Goal: Check status: Check status

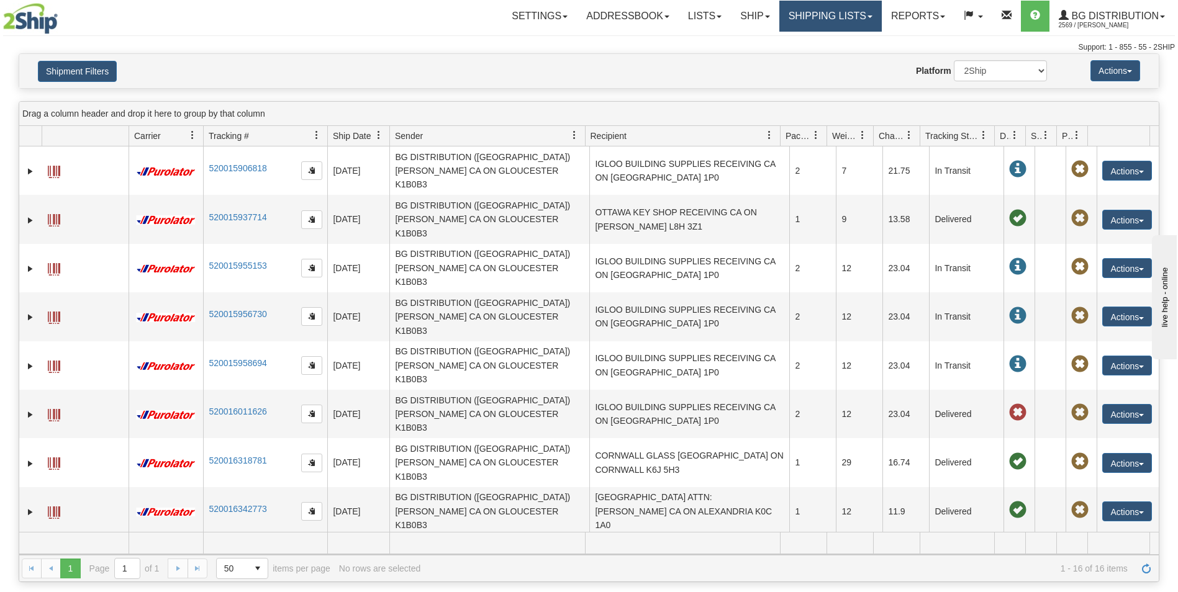
click at [816, 22] on link "Shipping lists" at bounding box center [830, 16] width 102 height 31
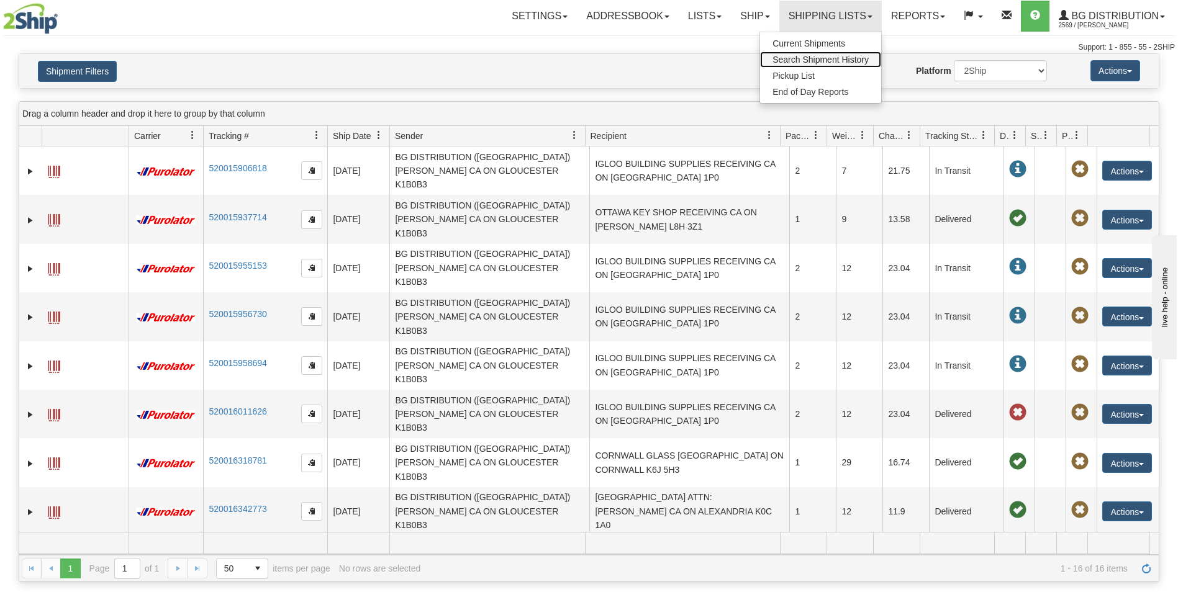
click at [801, 60] on span "Search Shipment History" at bounding box center [821, 60] width 96 height 10
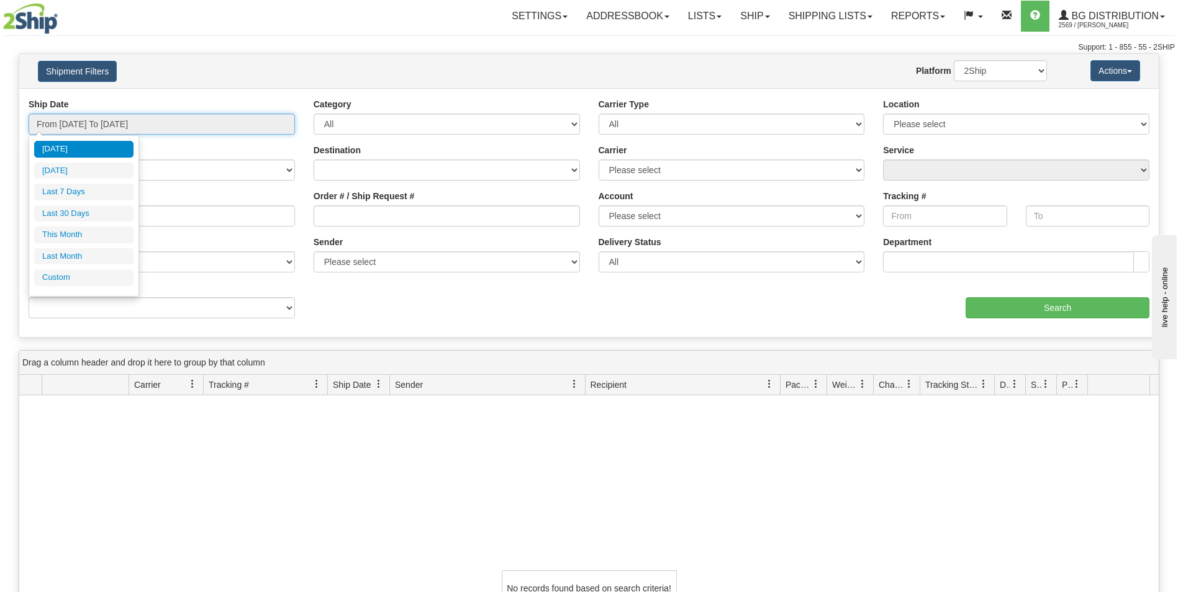
click at [186, 123] on input "From 08/24/2025 To 08/25/2025" at bounding box center [162, 124] width 266 height 21
click at [76, 273] on li "Custom" at bounding box center [83, 278] width 99 height 17
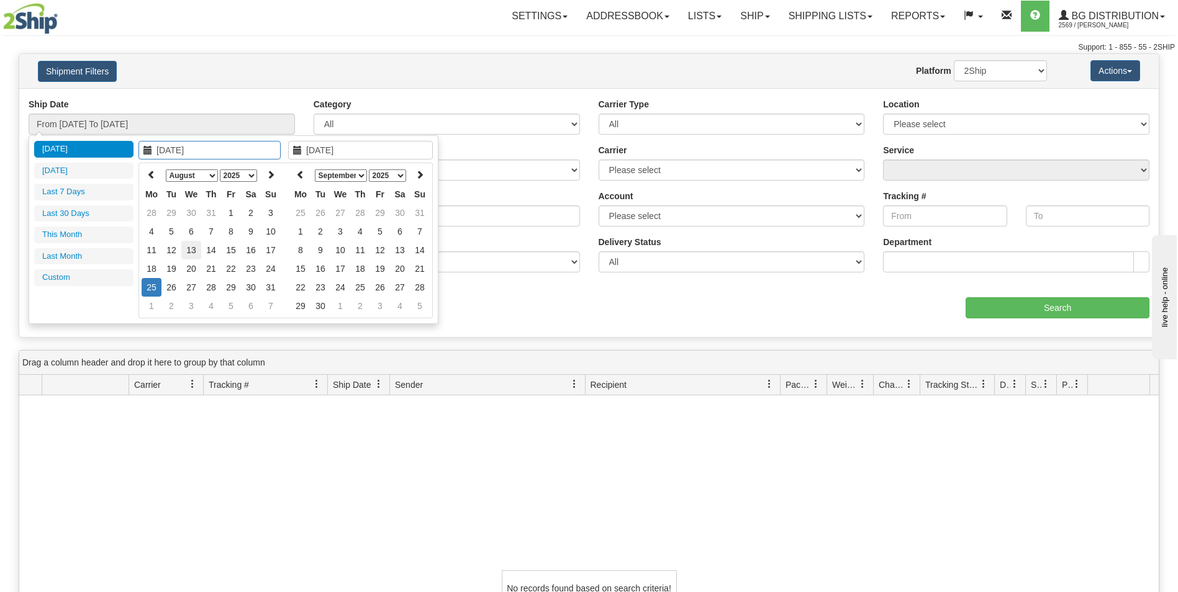
type input "07/01/2025"
type input "07/31/2025"
type input "08/25/2025"
type input "08/20/2025"
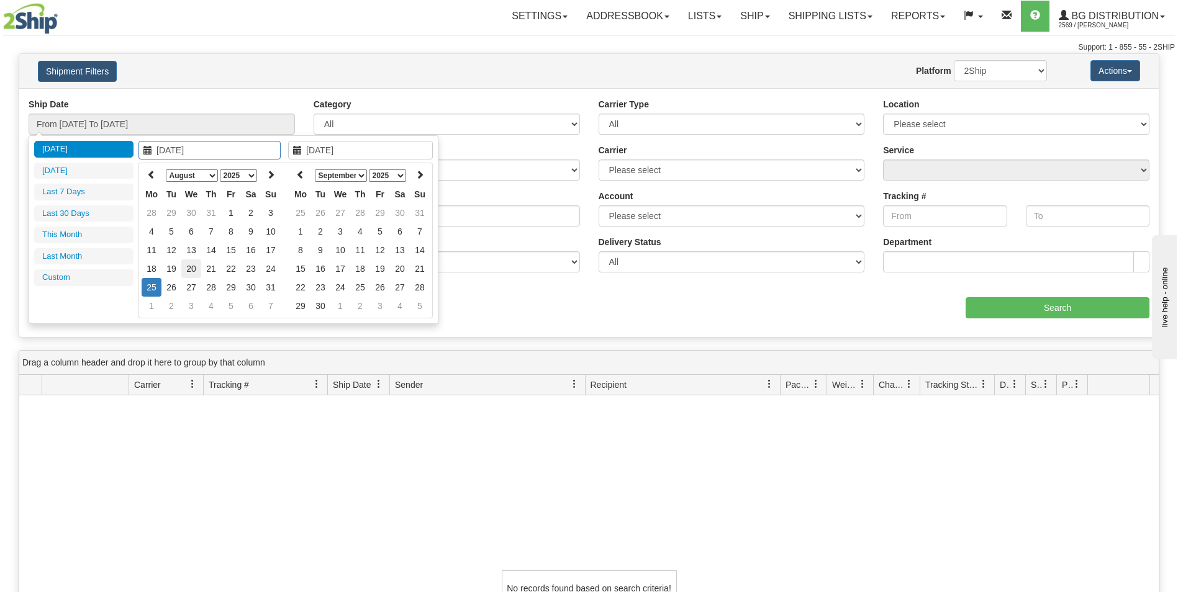
click at [191, 264] on td "20" at bounding box center [191, 269] width 20 height 19
click at [298, 170] on icon at bounding box center [300, 174] width 9 height 9
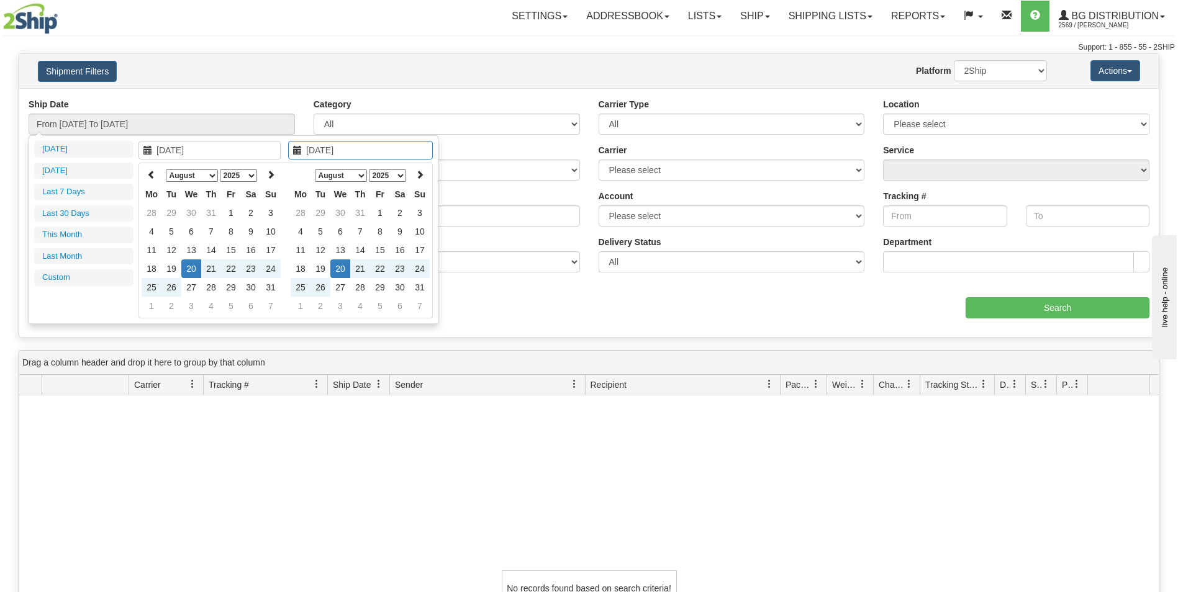
type input "08/20/2025"
click at [342, 265] on td "20" at bounding box center [340, 269] width 20 height 19
type input "From 08/20/2025 To 08/20/2025"
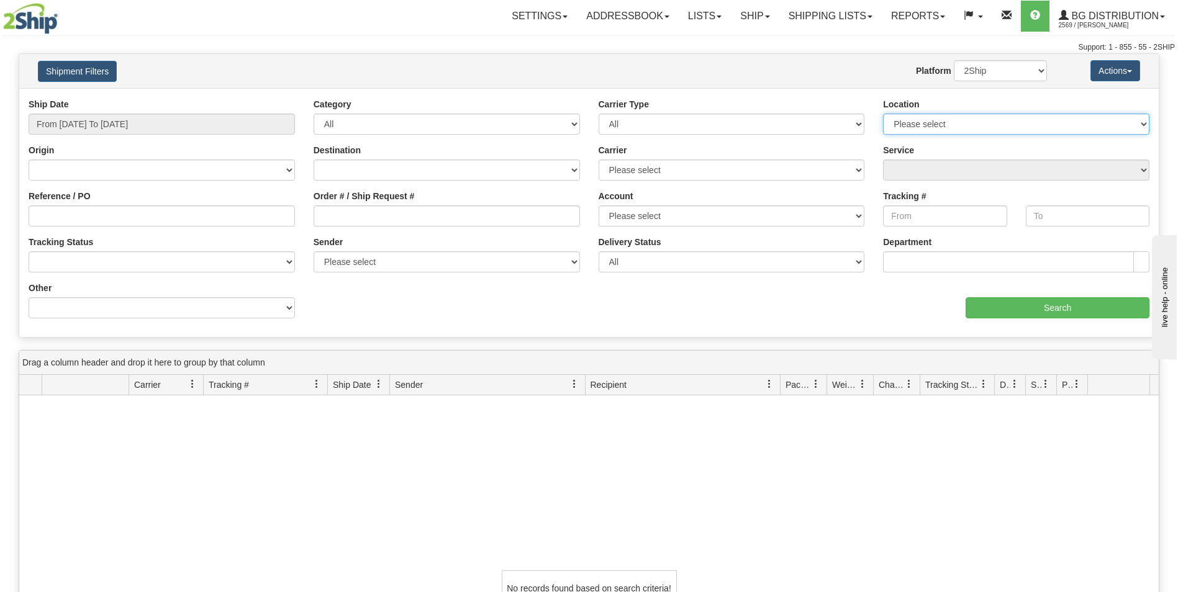
click at [919, 114] on select "Please select Ottawa K1B 3W7 Montreal Quebec City Winnipeg Toronto" at bounding box center [1016, 124] width 266 height 21
select select "5436"
click at [883, 114] on select "Please select Ottawa K1B 3W7 Montreal Quebec City Winnipeg Toronto" at bounding box center [1016, 124] width 266 height 21
click at [1043, 306] on input "Search" at bounding box center [1058, 307] width 184 height 21
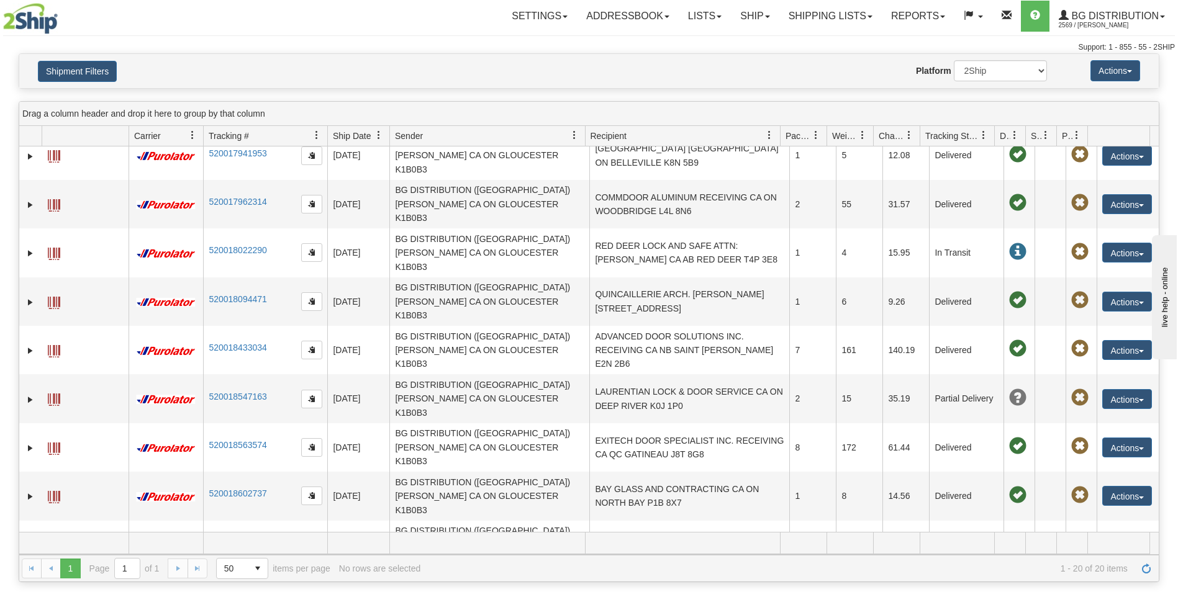
scroll to position [310, 0]
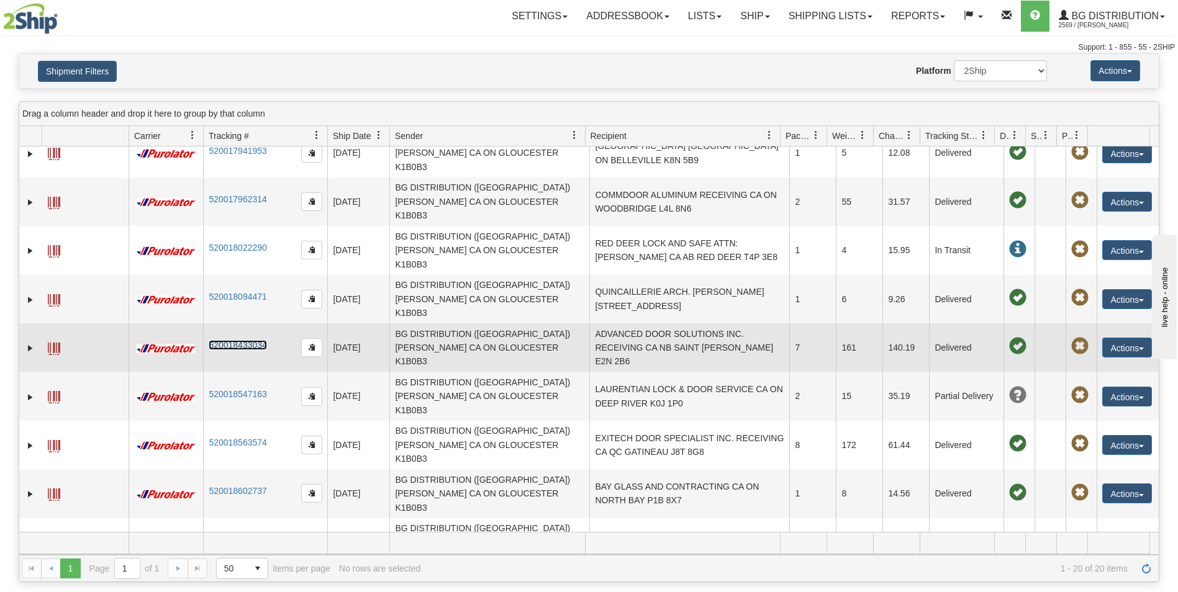
click at [230, 340] on link "520018433034" at bounding box center [238, 345] width 58 height 10
